Goal: Book appointment/travel/reservation

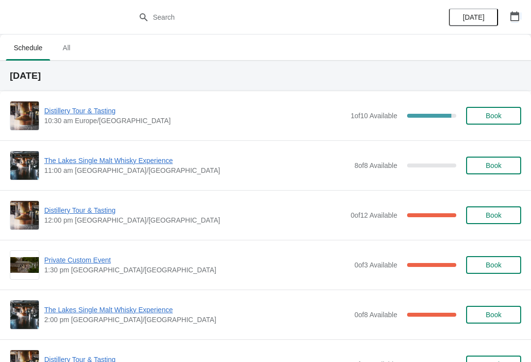
click at [509, 17] on button "button" at bounding box center [515, 16] width 18 height 18
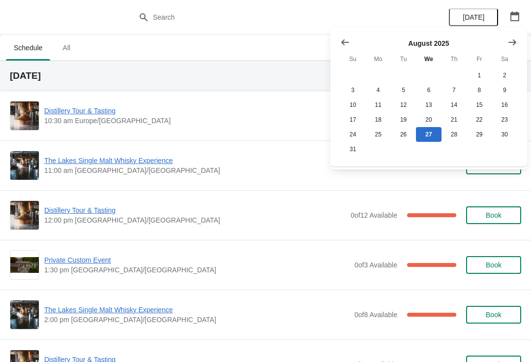
click at [515, 47] on button "Show next month, September 2025" at bounding box center [513, 42] width 18 height 18
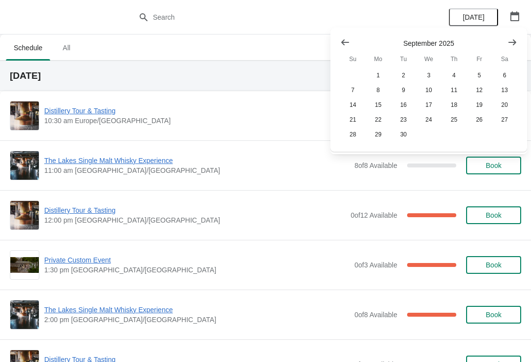
click at [515, 44] on icon "Show next month, October 2025" at bounding box center [513, 42] width 10 height 10
click at [516, 119] on button "25" at bounding box center [504, 119] width 25 height 15
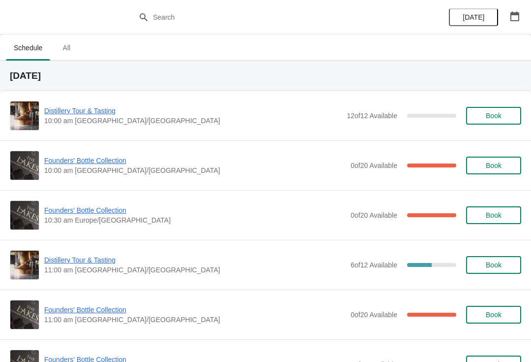
click at [519, 16] on icon "button" at bounding box center [515, 16] width 9 height 10
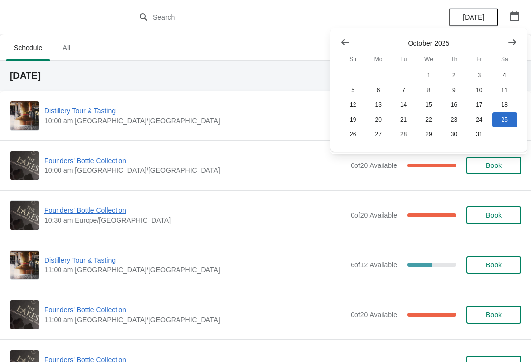
click at [349, 39] on icon "Show previous month, September 2025" at bounding box center [345, 42] width 10 height 10
click at [342, 45] on icon "Show previous month, August 2025" at bounding box center [345, 42] width 10 height 10
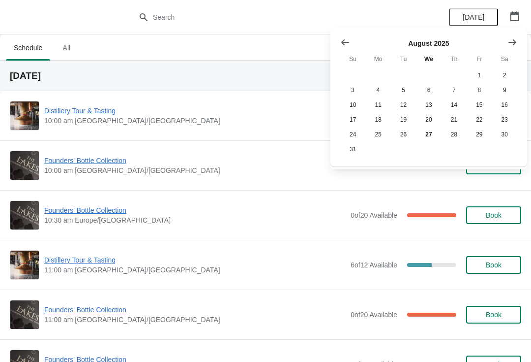
click at [347, 38] on icon "Show previous month, July 2025" at bounding box center [345, 42] width 10 height 10
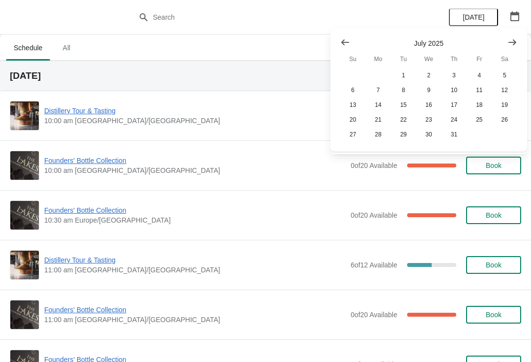
click at [512, 38] on icon "Show next month, August 2025" at bounding box center [513, 42] width 10 height 10
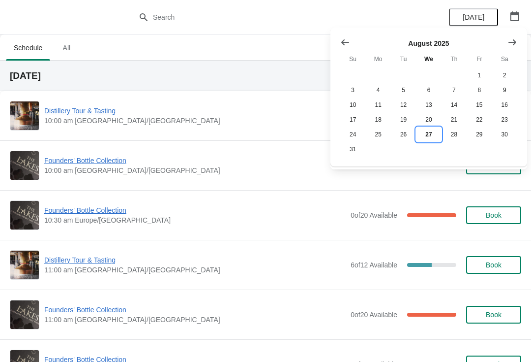
click at [430, 139] on button "27" at bounding box center [428, 134] width 25 height 15
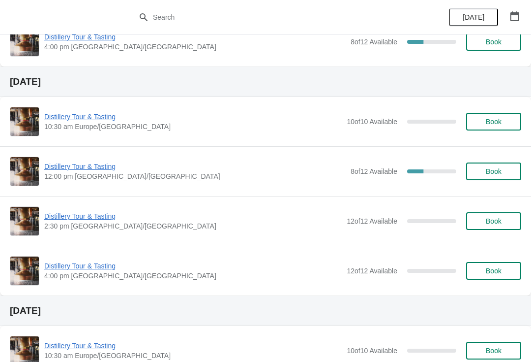
scroll to position [640, 0]
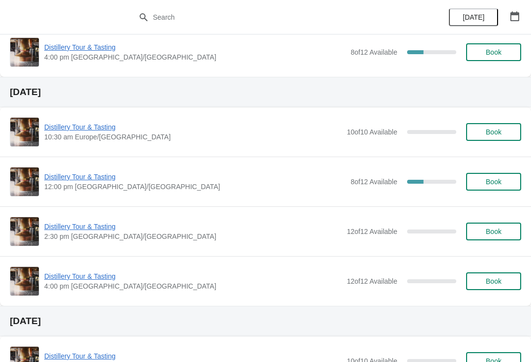
click at [34, 207] on div "Distillery Tour & Tasting 2:30 pm [GEOGRAPHIC_DATA]/[GEOGRAPHIC_DATA] 12 of 12 …" at bounding box center [265, 231] width 531 height 50
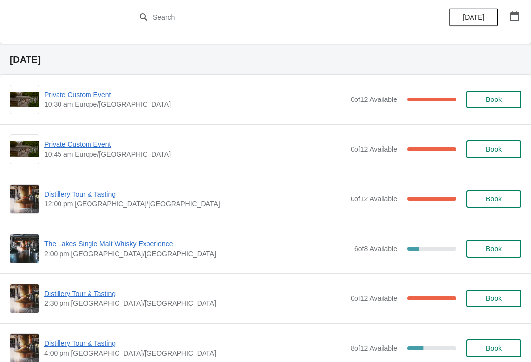
scroll to position [354, 0]
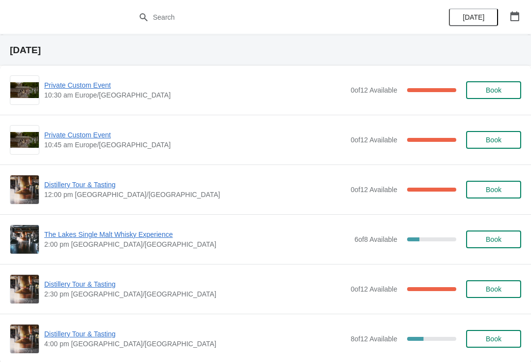
click at [507, 344] on button "Book" at bounding box center [493, 339] width 55 height 18
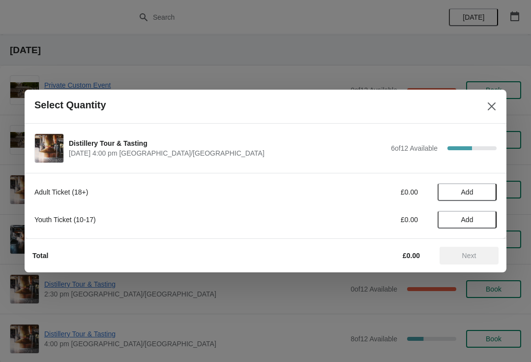
click at [475, 192] on span "Add" at bounding box center [467, 192] width 41 height 8
click at [482, 194] on icon at bounding box center [484, 192] width 10 height 10
click at [487, 194] on icon at bounding box center [484, 192] width 10 height 10
click at [481, 218] on span "Add" at bounding box center [467, 219] width 41 height 8
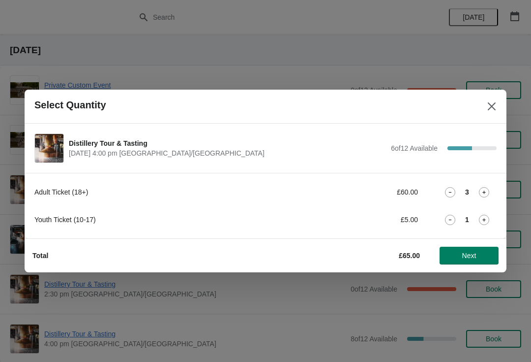
click at [488, 218] on icon at bounding box center [484, 219] width 10 height 10
click at [478, 253] on span "Next" at bounding box center [469, 255] width 43 height 8
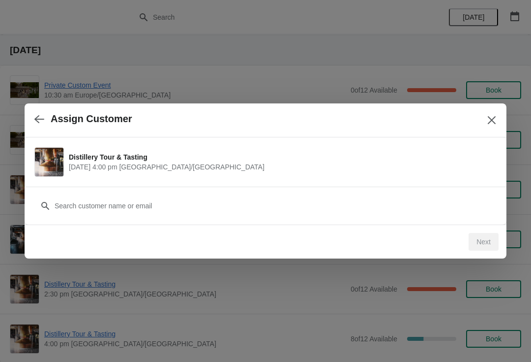
click at [488, 237] on div "Next" at bounding box center [484, 242] width 30 height 18
click at [489, 247] on div "Next" at bounding box center [484, 242] width 30 height 18
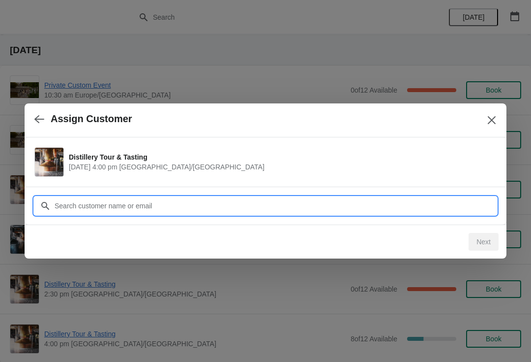
click at [155, 203] on input "Customer" at bounding box center [275, 206] width 443 height 18
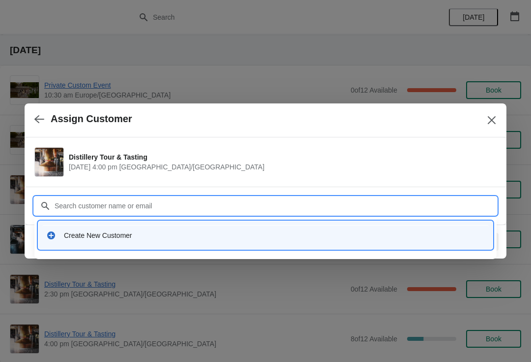
click at [105, 242] on div "Create New Customer" at bounding box center [265, 235] width 447 height 20
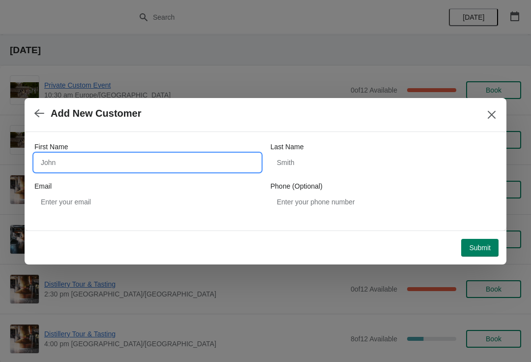
click at [115, 165] on input "First Name" at bounding box center [147, 162] width 226 height 18
type input "A"
type input "[PERSON_NAME]"
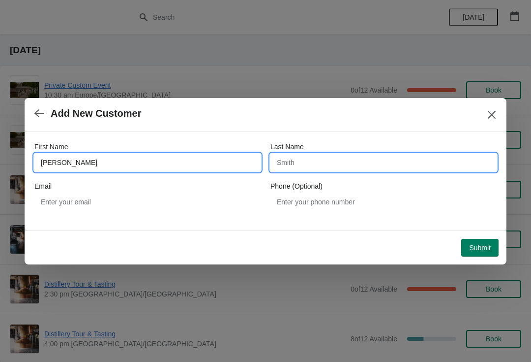
click at [333, 162] on input "Last Name" at bounding box center [384, 162] width 226 height 18
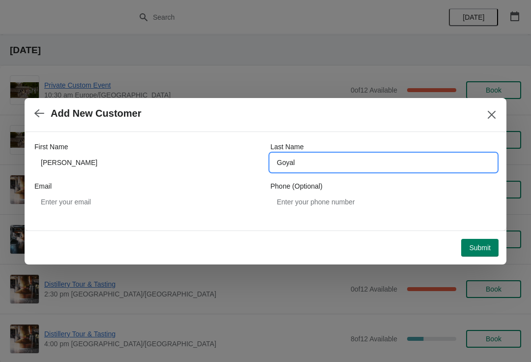
type input "Goyal"
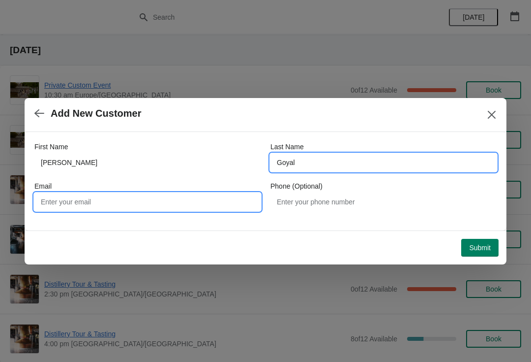
click at [123, 202] on input "Email" at bounding box center [147, 202] width 226 height 18
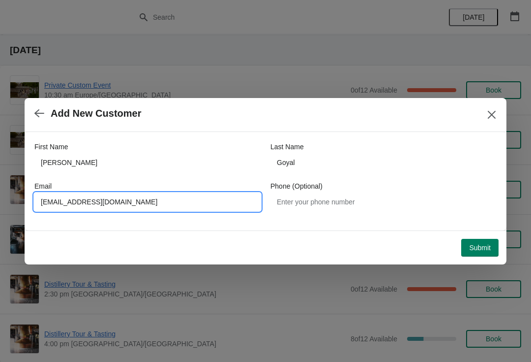
type input "[EMAIL_ADDRESS][DOMAIN_NAME]"
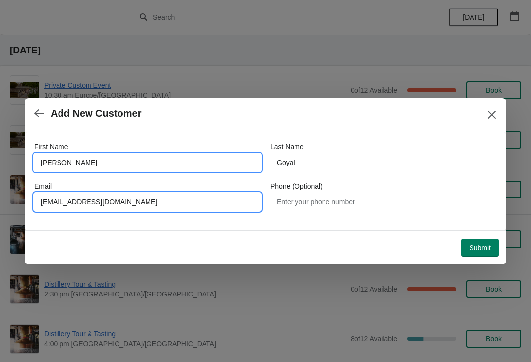
click at [71, 158] on input "[PERSON_NAME]" at bounding box center [147, 162] width 226 height 18
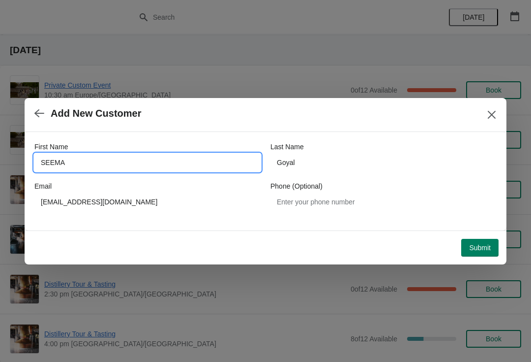
type input "SEEMA"
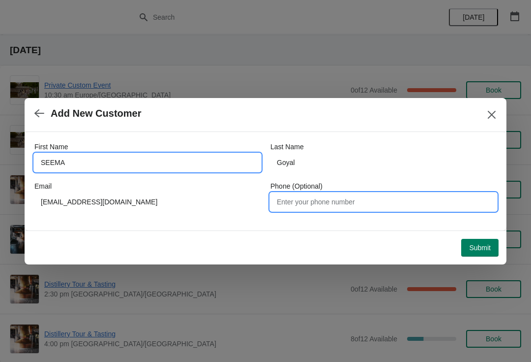
click at [358, 206] on input "Phone (Optional)" at bounding box center [384, 202] width 226 height 18
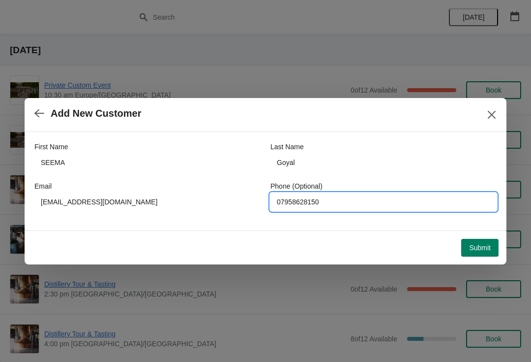
type input "07958628150"
click at [483, 246] on span "Submit" at bounding box center [480, 247] width 22 height 8
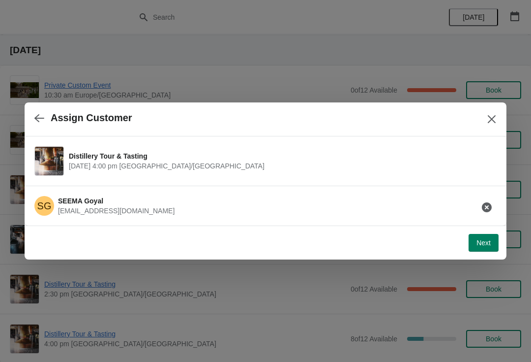
click at [481, 250] on button "Next" at bounding box center [484, 243] width 30 height 18
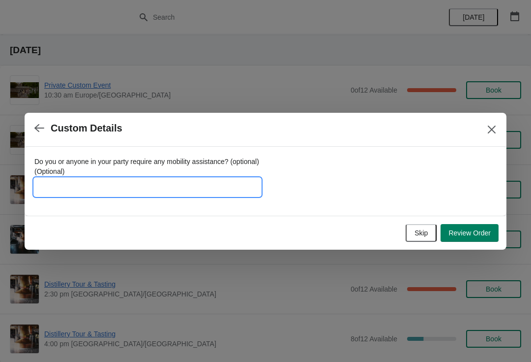
click at [95, 182] on input "Do you or anyone in your party require any mobility assistance? (optional) (Opt…" at bounding box center [147, 187] width 226 height 18
type input "Walking issues, wheelchair may be required"
click at [480, 235] on span "Review Order" at bounding box center [470, 233] width 42 height 8
